Goal: Task Accomplishment & Management: Complete application form

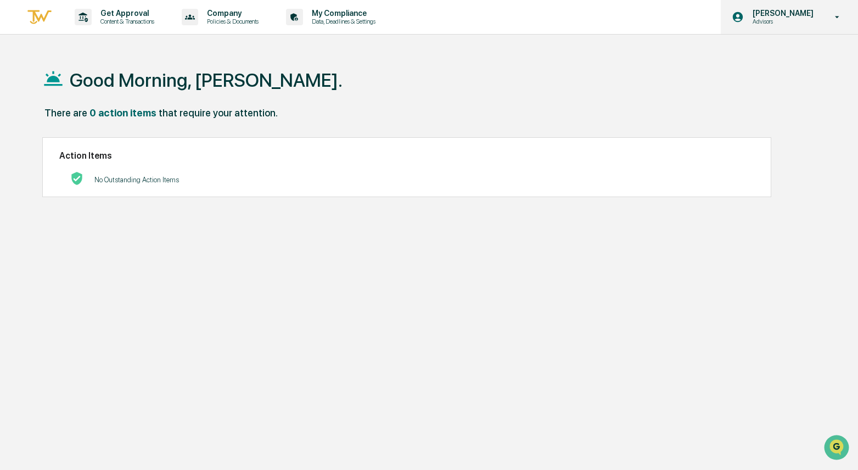
click at [775, 19] on p "Advisors" at bounding box center [781, 22] width 75 height 8
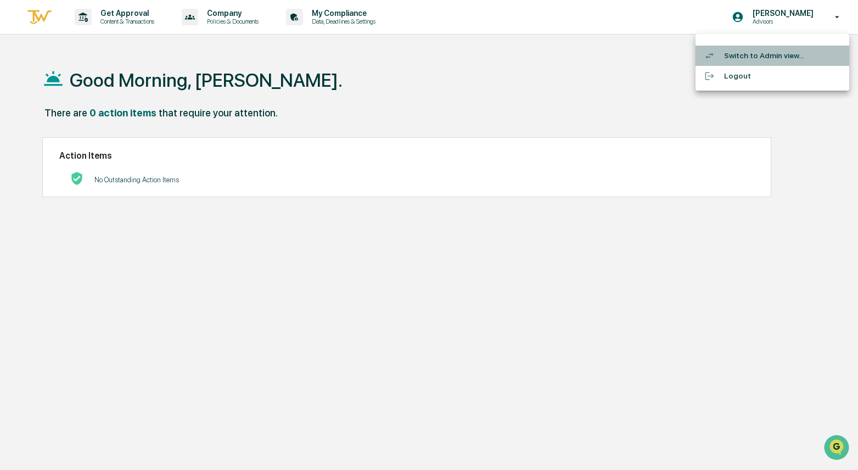
click at [761, 57] on li "Switch to Admin view..." at bounding box center [773, 56] width 154 height 20
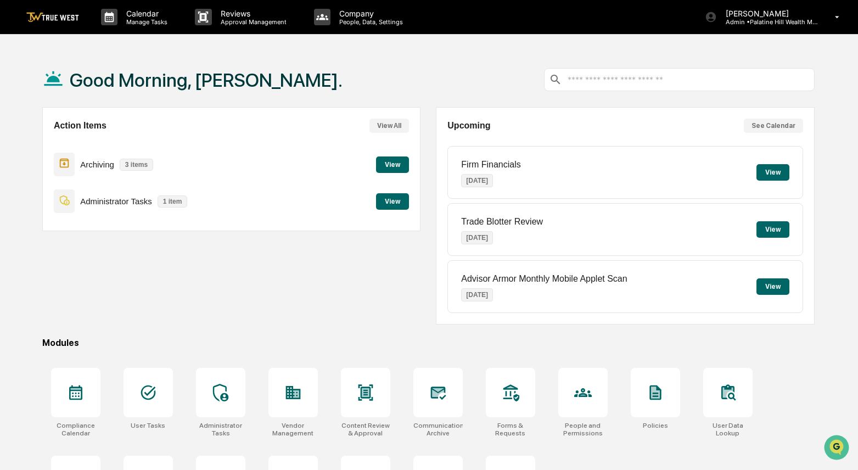
click at [770, 175] on button "View" at bounding box center [773, 172] width 33 height 16
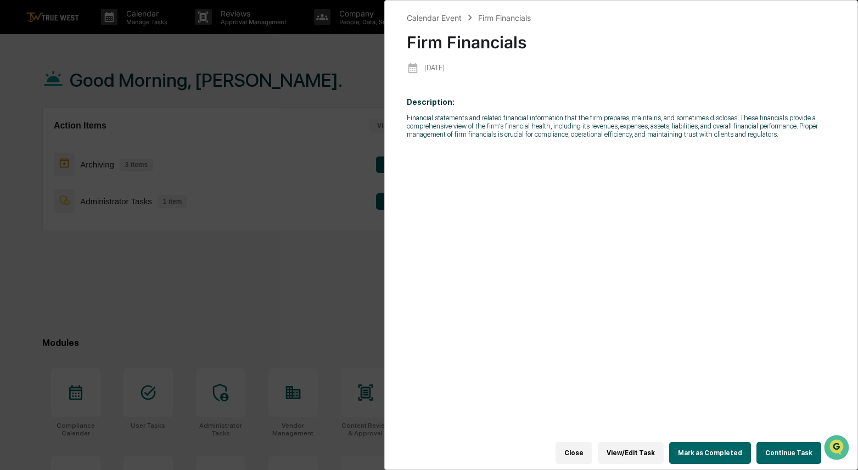
click at [745, 456] on button "Mark as Completed" at bounding box center [710, 453] width 82 height 22
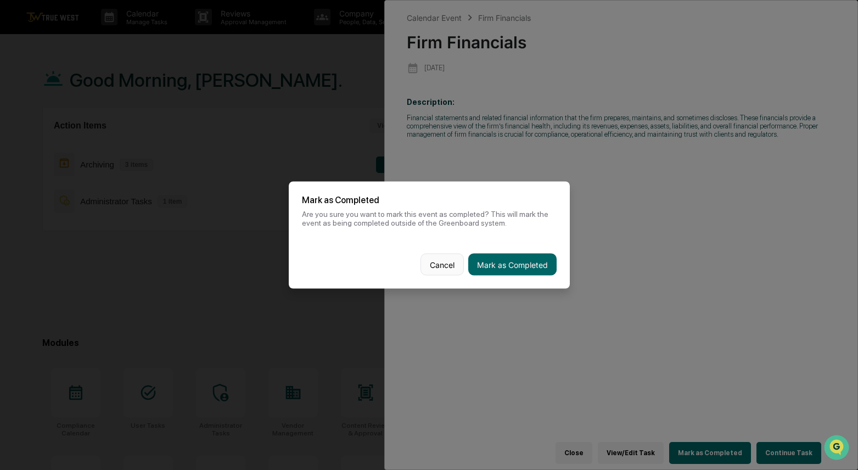
click at [432, 269] on button "Cancel" at bounding box center [442, 265] width 43 height 22
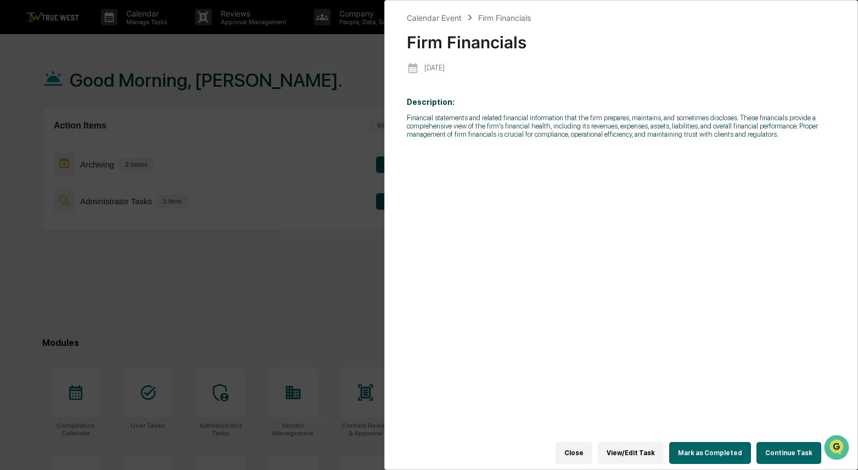
click at [799, 451] on button "Continue Task" at bounding box center [789, 453] width 65 height 22
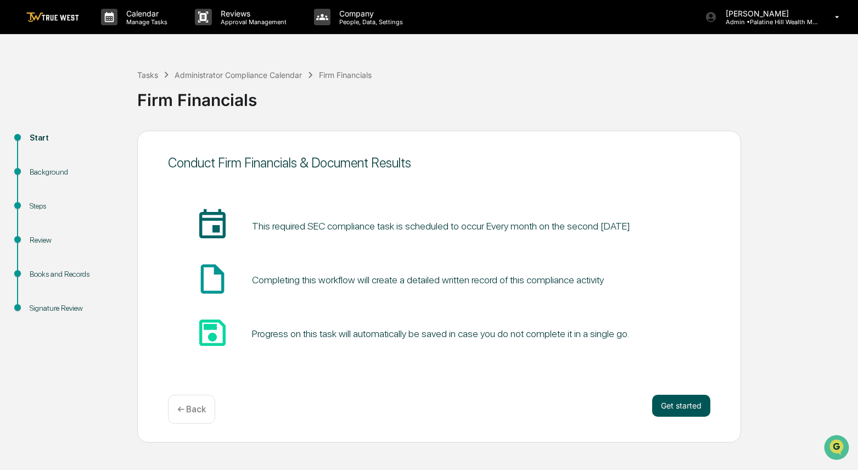
click at [681, 405] on button "Get started" at bounding box center [681, 406] width 58 height 22
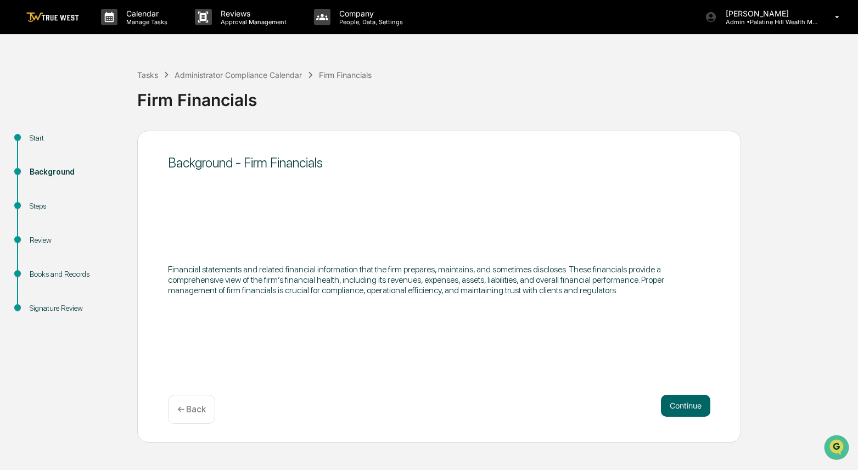
click at [681, 406] on button "Continue" at bounding box center [685, 406] width 49 height 22
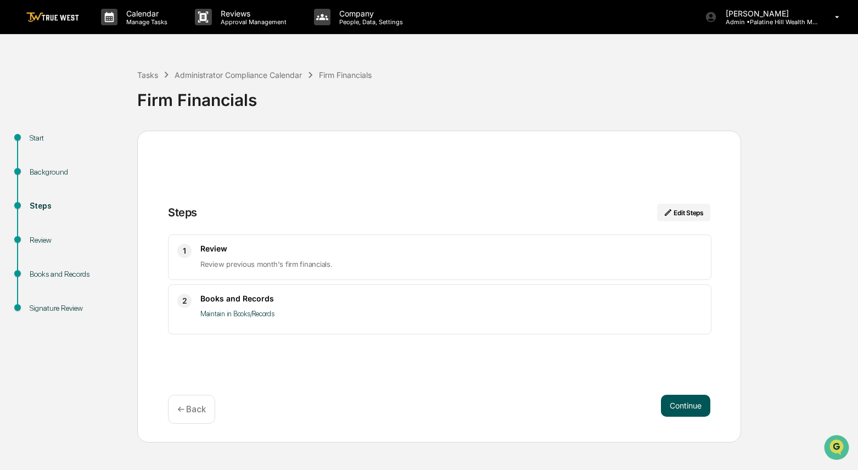
click at [690, 410] on button "Continue" at bounding box center [685, 406] width 49 height 22
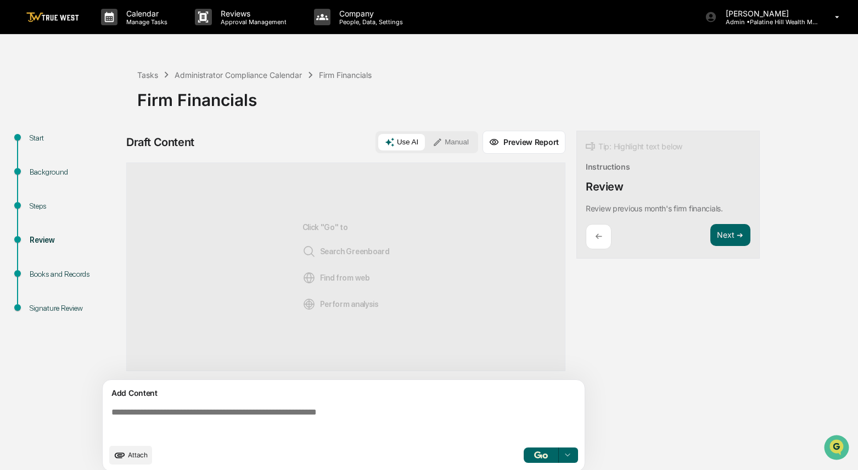
click at [405, 144] on button "Use AI" at bounding box center [401, 142] width 47 height 16
click at [532, 150] on button "Preview Report" at bounding box center [524, 142] width 83 height 23
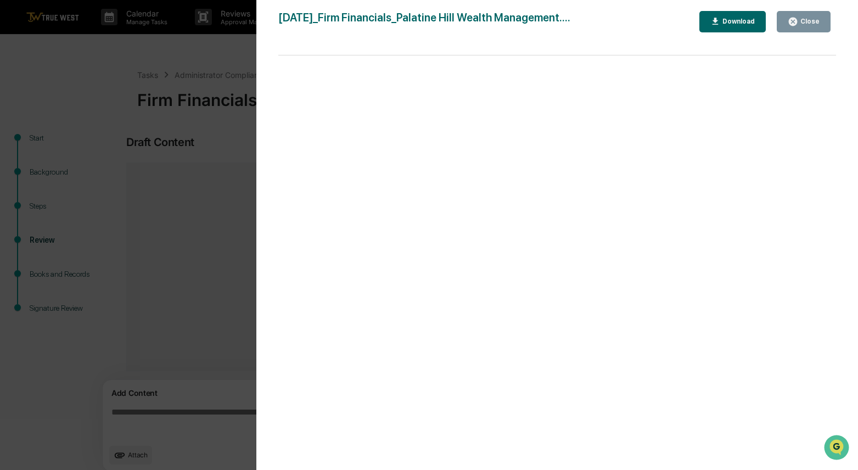
click at [711, 232] on div at bounding box center [557, 268] width 558 height 426
click at [170, 264] on div "Version History [DATE] 02:48 PM [PERSON_NAME] [DATE]_Firm Financials_Palatine H…" at bounding box center [429, 235] width 858 height 470
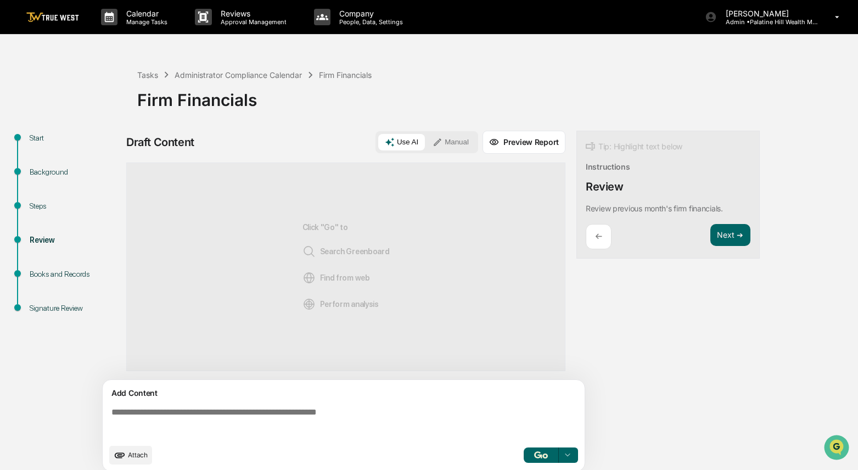
scroll to position [9, 0]
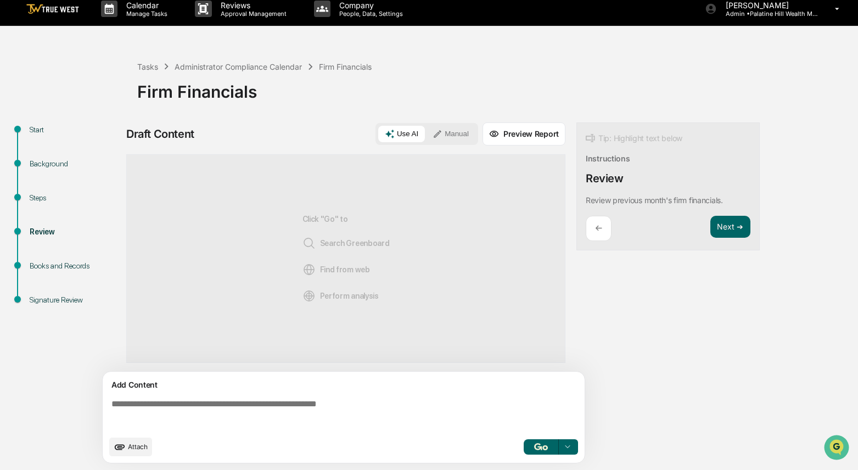
click at [517, 137] on button "Preview Report" at bounding box center [524, 133] width 83 height 23
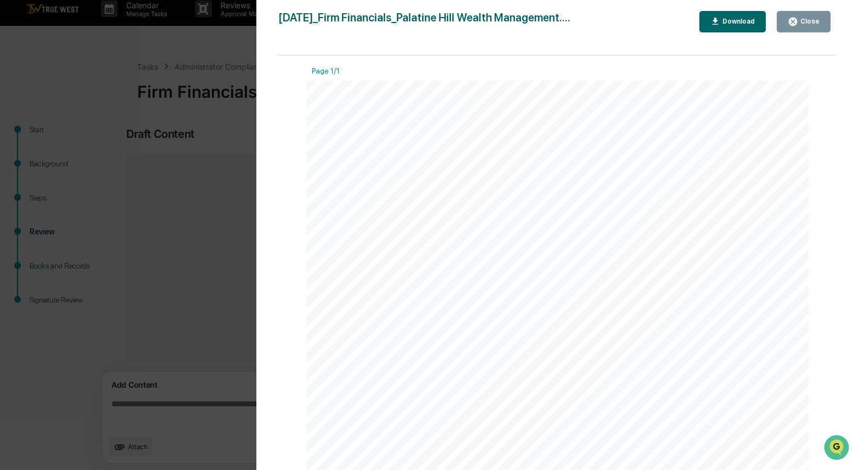
click at [789, 16] on icon "button" at bounding box center [793, 21] width 10 height 10
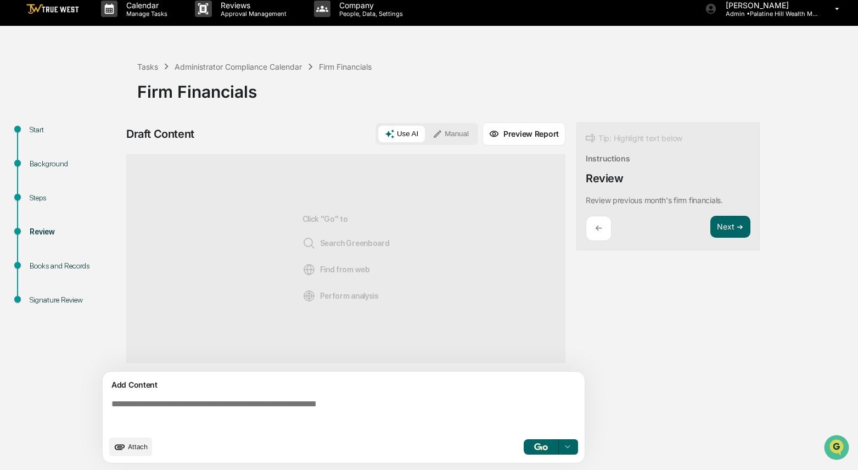
click at [539, 440] on button "button" at bounding box center [541, 446] width 35 height 15
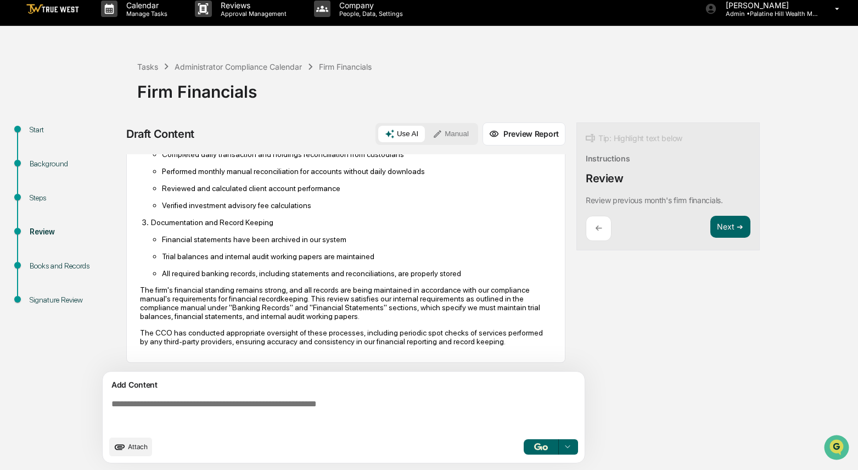
scroll to position [161, 0]
click at [539, 446] on img "button" at bounding box center [540, 446] width 13 height 7
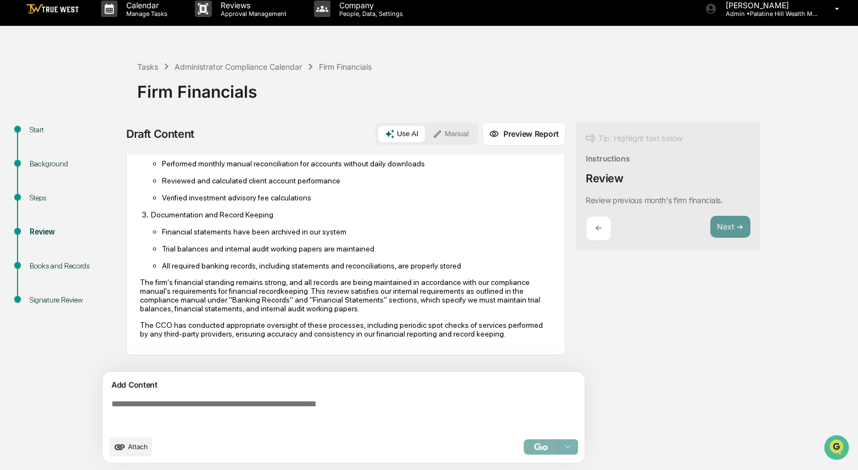
scroll to position [199, 0]
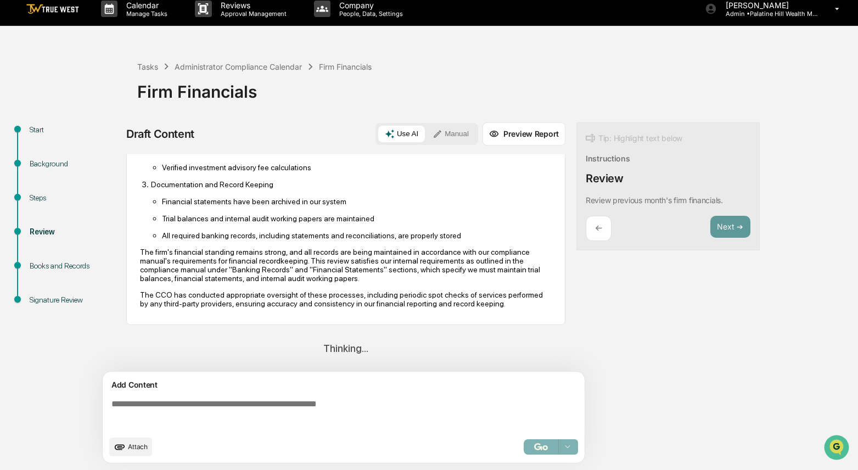
click at [438, 313] on div "Based on my review of the internal documents, I have completed the monthly fina…" at bounding box center [346, 154] width 412 height 322
click at [437, 313] on div "Based on my review of the internal documents, I have completed the monthly fina…" at bounding box center [346, 154] width 412 height 322
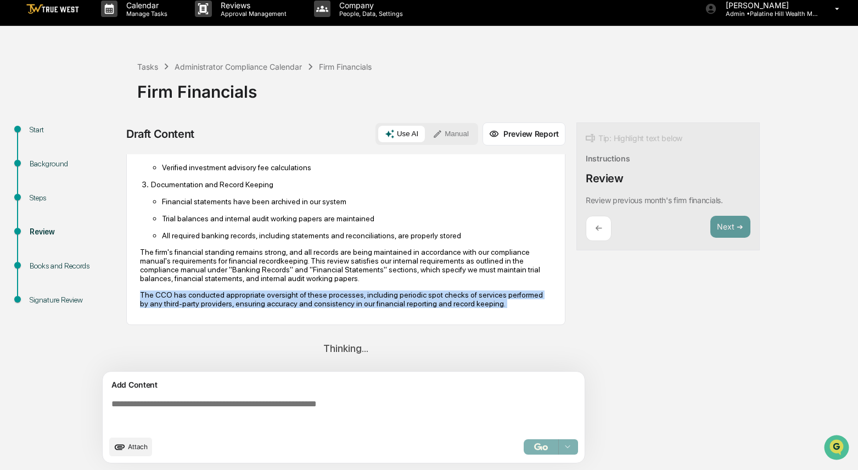
click at [437, 313] on div "Based on my review of the internal documents, I have completed the monthly fina…" at bounding box center [346, 154] width 412 height 322
click at [199, 292] on p "The CCO has conducted appropriate oversight of these processes, including perio…" at bounding box center [346, 299] width 412 height 18
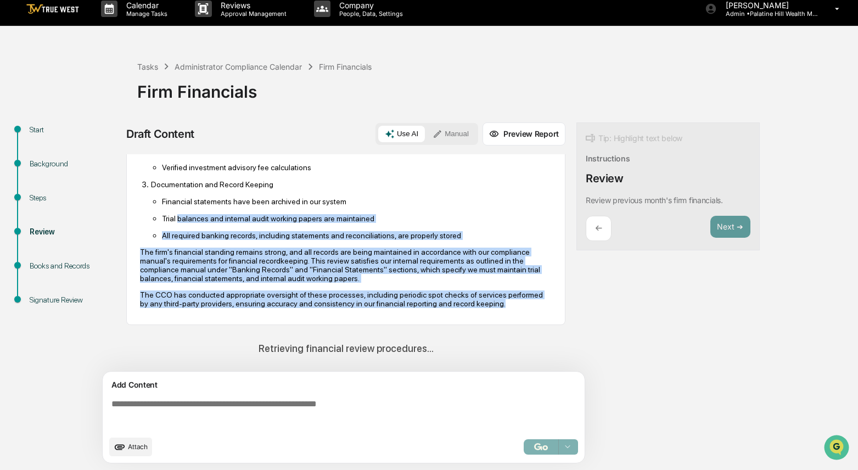
drag, startPoint x: 194, startPoint y: 300, endPoint x: 179, endPoint y: 208, distance: 94.1
click at [179, 208] on div "Based on my review of the internal documents, I have completed the monthly fina…" at bounding box center [346, 154] width 412 height 307
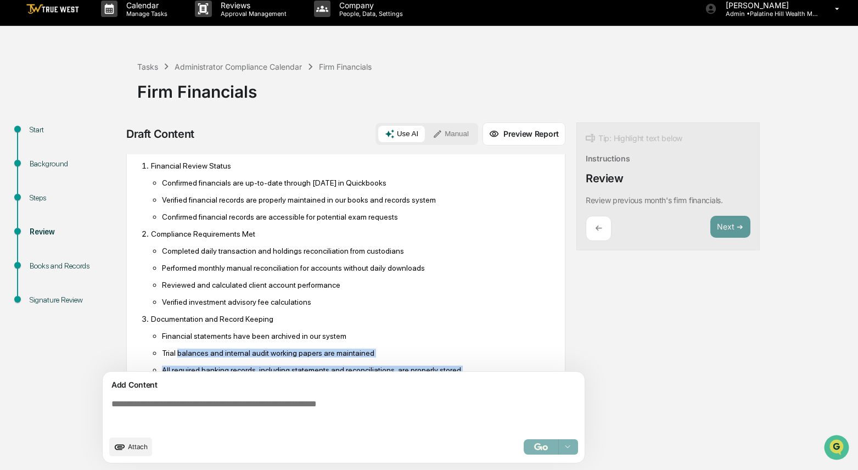
scroll to position [0, 0]
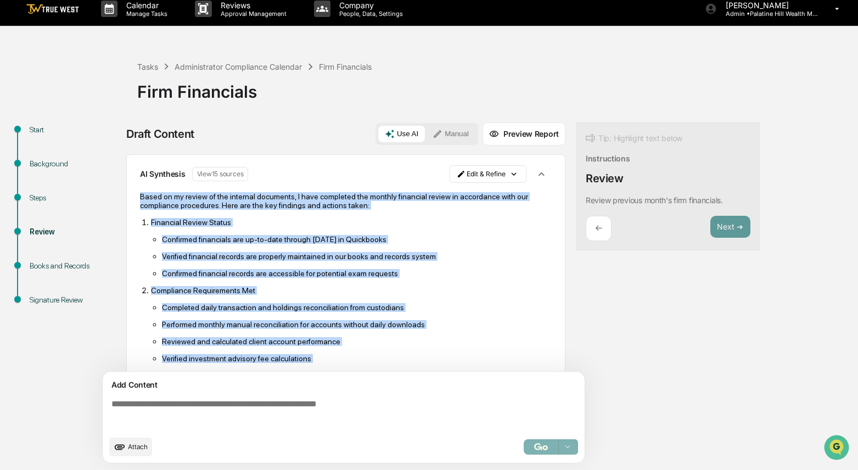
click at [142, 199] on p "Based on my review of the internal documents, I have completed the monthly fina…" at bounding box center [346, 201] width 412 height 18
copy div "Based on my review of the internal documents, I have completed the monthly fina…"
click at [157, 422] on textarea at bounding box center [346, 415] width 478 height 40
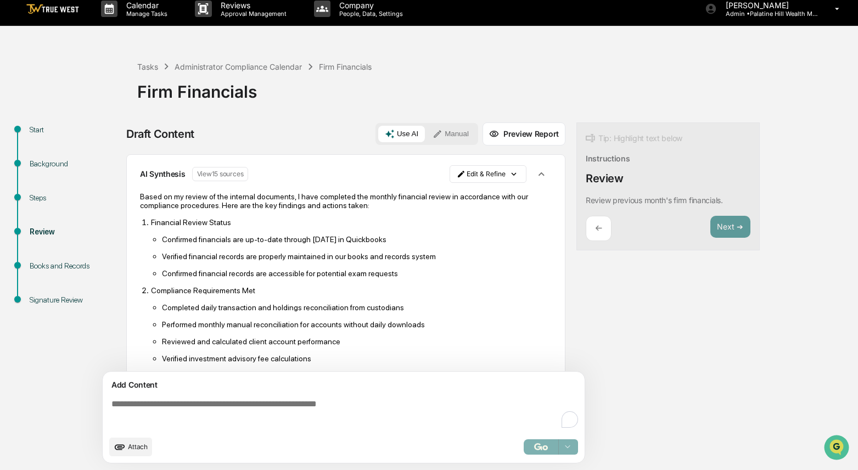
paste textarea "**********"
type textarea "**********"
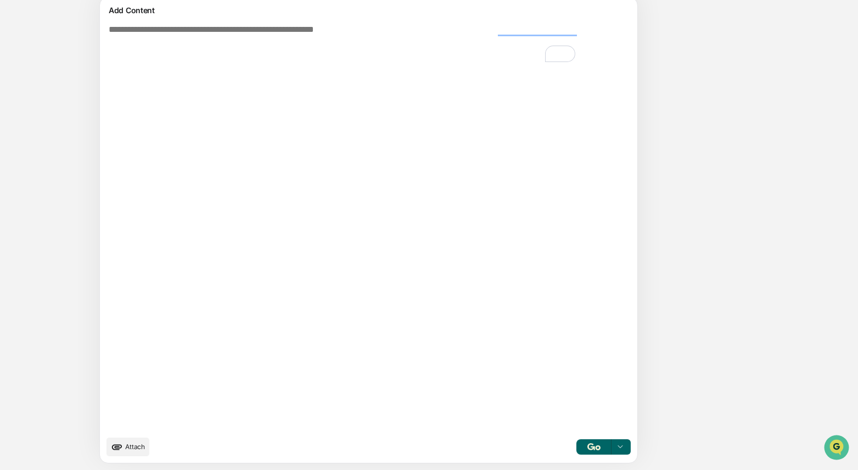
scroll to position [18, 0]
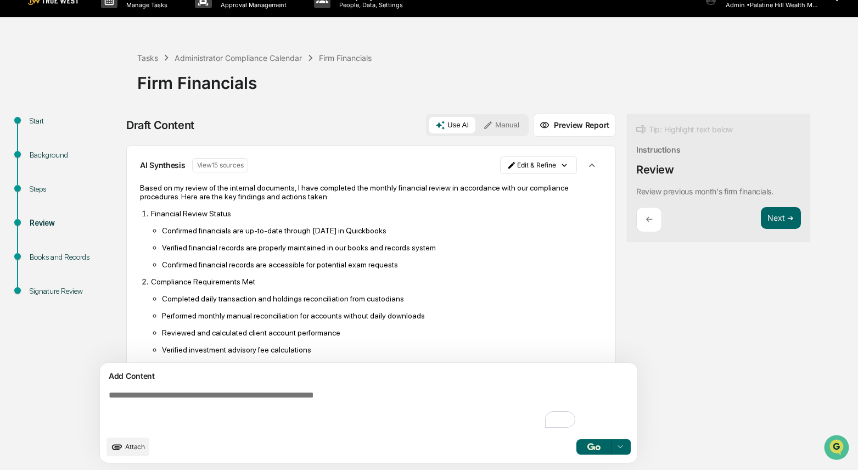
click at [614, 318] on div "Draft Content Use AI Manual Preview Report Sources AI Synthesis View 15 sources…" at bounding box center [433, 292] width 615 height 356
click at [393, 347] on p "Verified investment advisory fee calculations" at bounding box center [382, 349] width 440 height 9
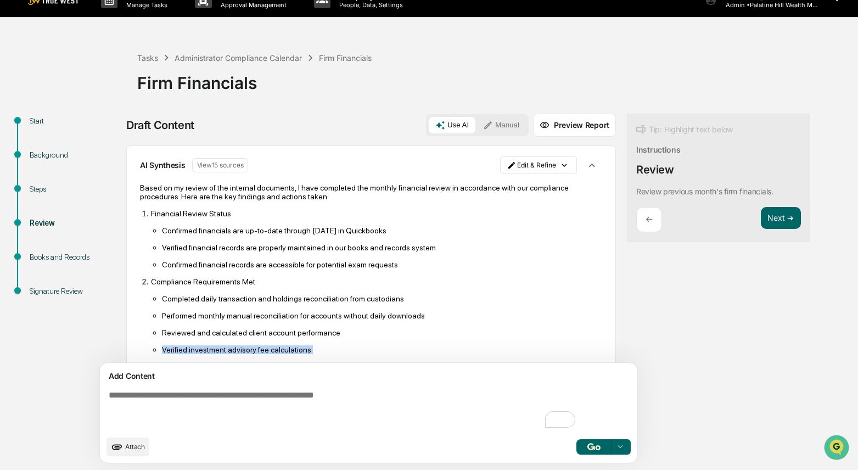
click at [393, 347] on p "Verified investment advisory fee calculations" at bounding box center [382, 349] width 440 height 9
click at [514, 163] on html "Calendar Manage Tasks Reviews Approval Management Company People, Data, Setting…" at bounding box center [429, 218] width 858 height 470
click at [589, 164] on icon "button" at bounding box center [592, 165] width 6 height 4
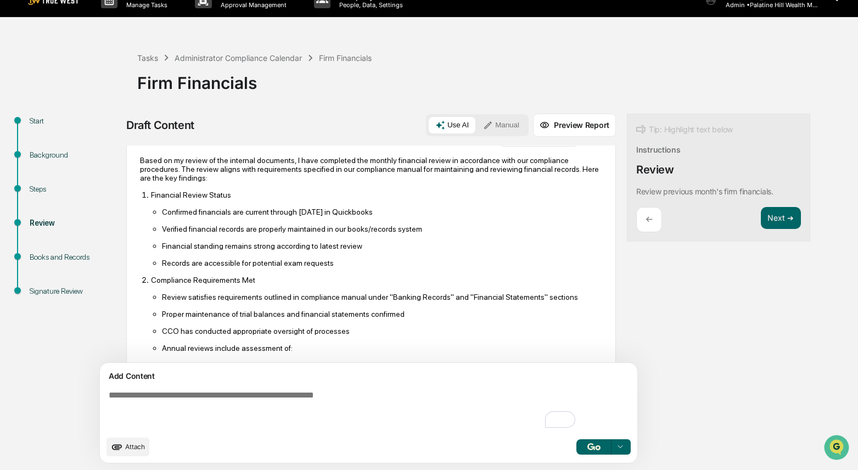
scroll to position [60, 0]
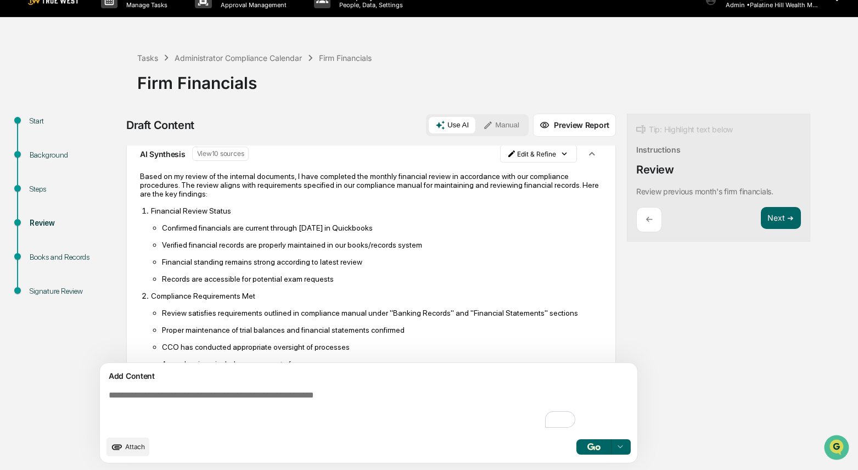
click at [356, 227] on p "Confirmed financials are current through [DATE] in Quickbooks" at bounding box center [382, 227] width 440 height 9
click at [473, 157] on html "Calendar Manage Tasks Reviews Approval Management Company People, Data, Setting…" at bounding box center [429, 218] width 858 height 470
click at [477, 172] on div "Edit Result" at bounding box center [486, 176] width 81 height 18
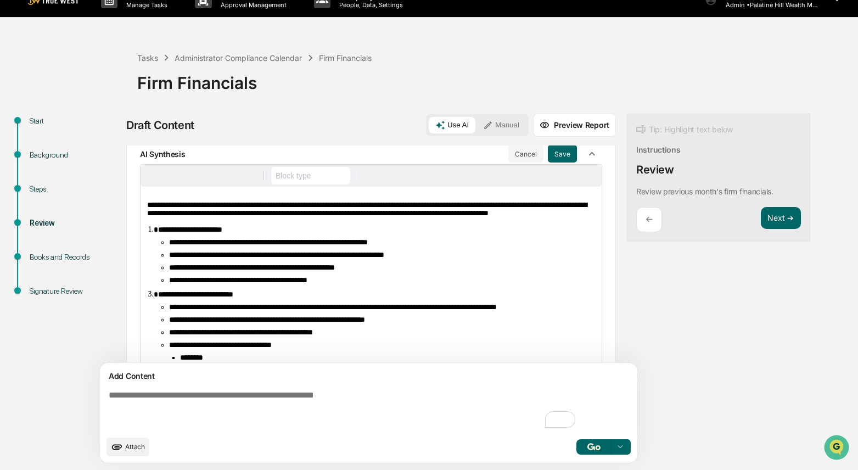
scroll to position [63, 0]
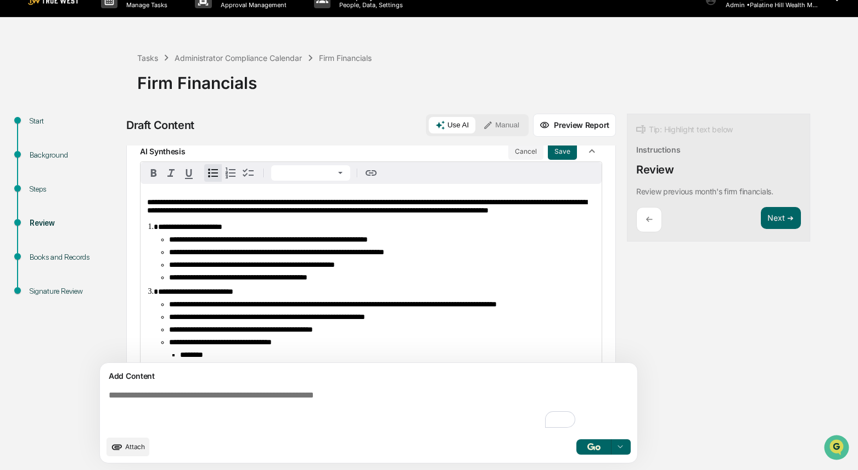
click at [368, 243] on span "**********" at bounding box center [268, 240] width 199 height 8
click at [321, 243] on span "**********" at bounding box center [268, 240] width 199 height 8
click at [360, 243] on span "**********" at bounding box center [264, 240] width 191 height 8
click at [480, 282] on ul "**********" at bounding box center [376, 259] width 437 height 46
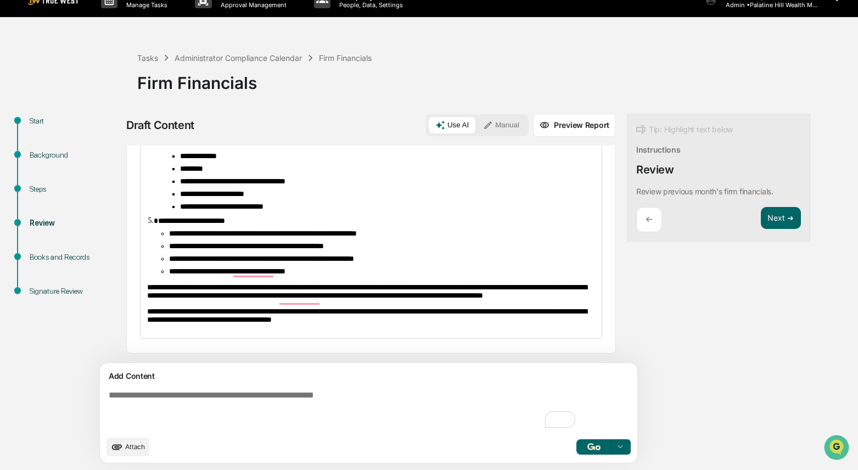
scroll to position [327, 0]
click at [533, 123] on button "Preview Report" at bounding box center [574, 125] width 83 height 23
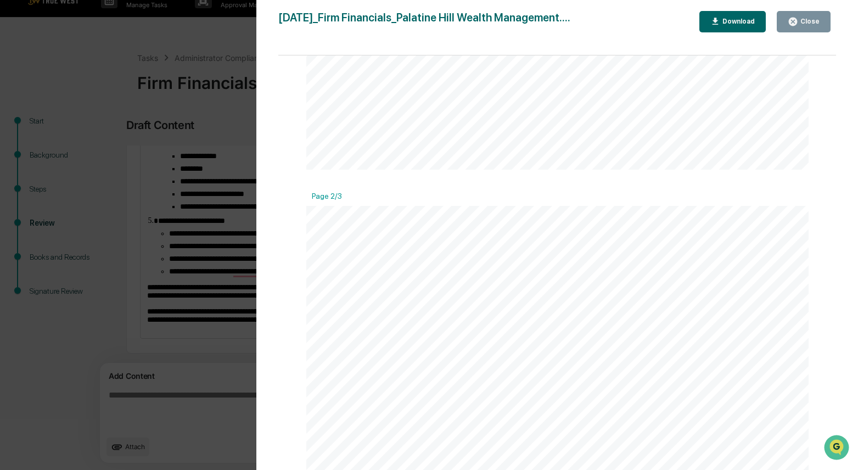
scroll to position [621, 0]
click at [252, 259] on div "Version History [DATE] 02:51 PM [PERSON_NAME] [DATE]_Firm Financials_Palatine H…" at bounding box center [429, 235] width 858 height 470
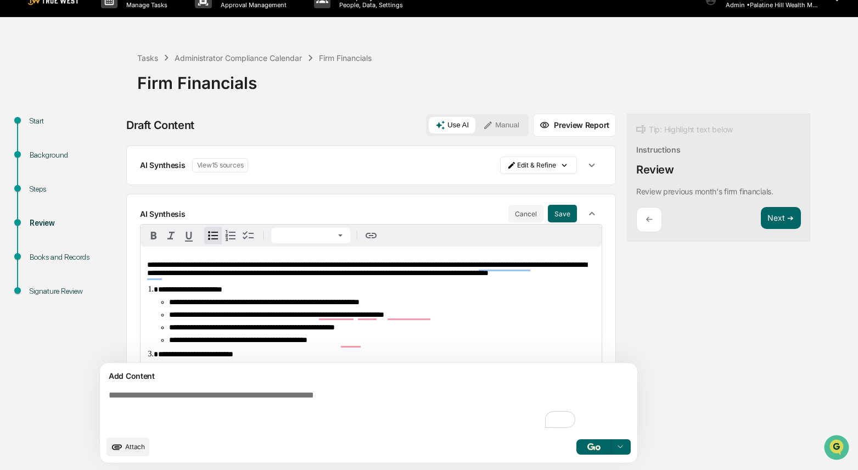
click at [533, 124] on button "Preview Report" at bounding box center [574, 125] width 83 height 23
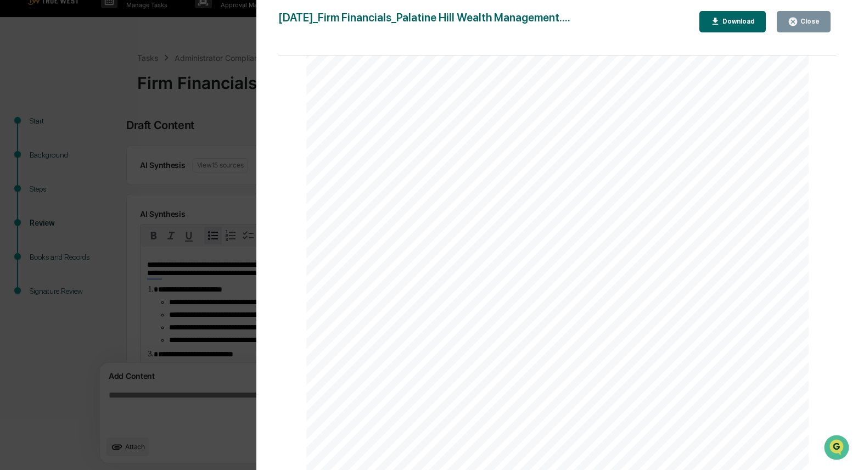
click at [711, 27] on button "Download" at bounding box center [733, 21] width 67 height 21
click at [189, 192] on div "Version History [DATE] 02:51 PM [PERSON_NAME] [DATE]_Firm Financials_Palatine H…" at bounding box center [429, 235] width 858 height 470
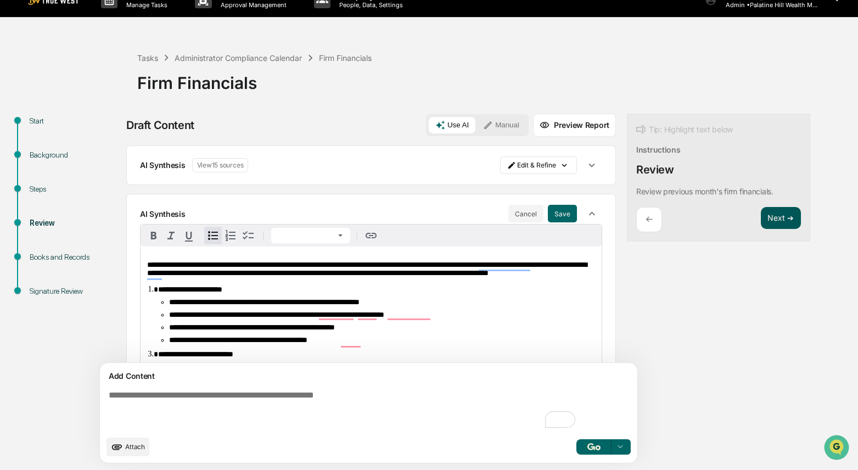
click at [761, 217] on button "Next ➔" at bounding box center [781, 218] width 40 height 23
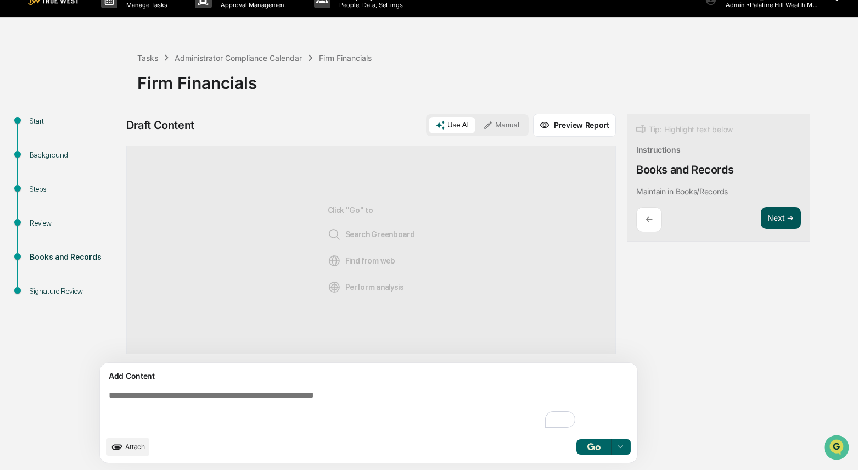
click at [761, 217] on button "Next ➔" at bounding box center [781, 218] width 40 height 23
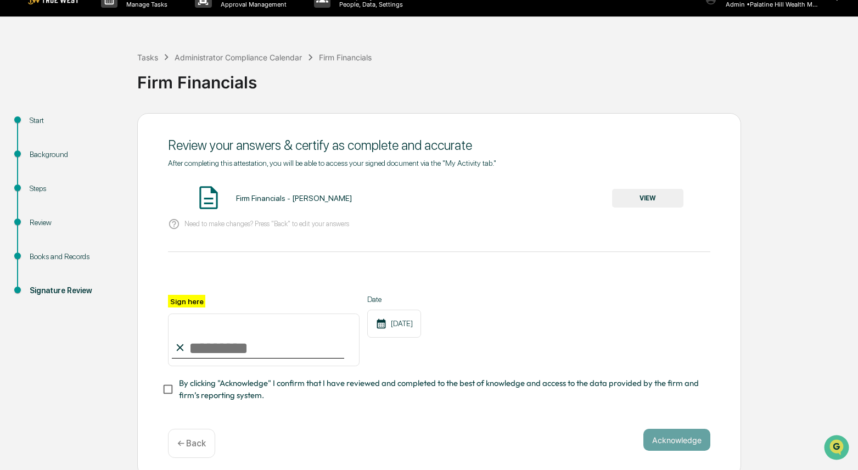
click at [217, 343] on input "Sign here" at bounding box center [264, 340] width 192 height 53
type input "**********"
click at [665, 200] on button "VIEW" at bounding box center [647, 198] width 71 height 19
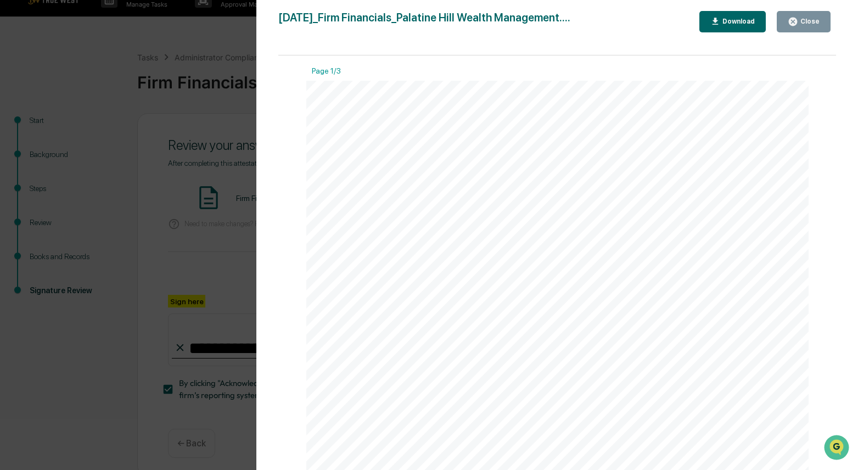
click at [221, 139] on div "Version History [DATE] 02:51 PM [PERSON_NAME] [DATE]_Firm Financials_Palatine H…" at bounding box center [429, 235] width 858 height 470
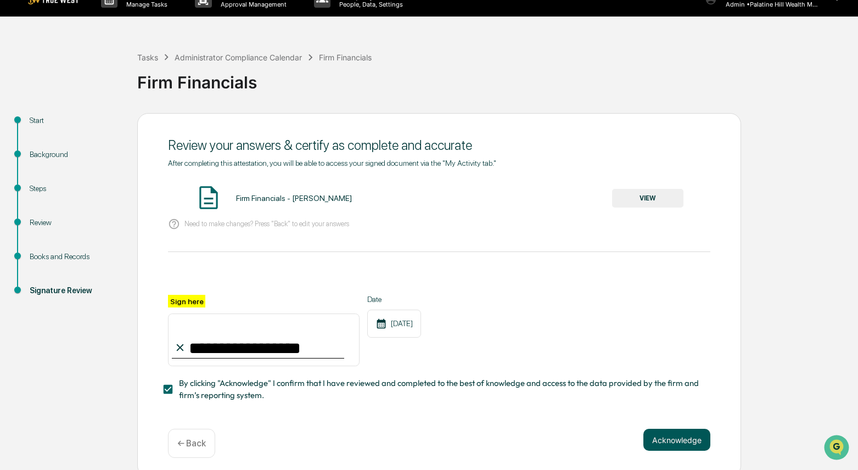
click at [667, 433] on button "Acknowledge" at bounding box center [677, 440] width 67 height 22
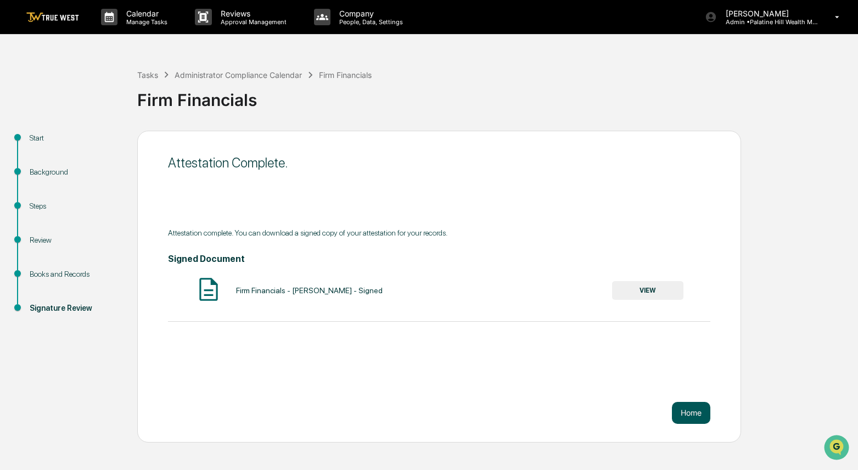
click at [683, 416] on button "Home" at bounding box center [691, 413] width 38 height 22
